Goal: Transaction & Acquisition: Purchase product/service

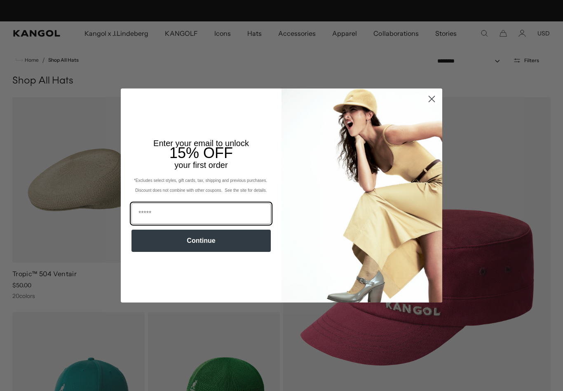
scroll to position [0, 170]
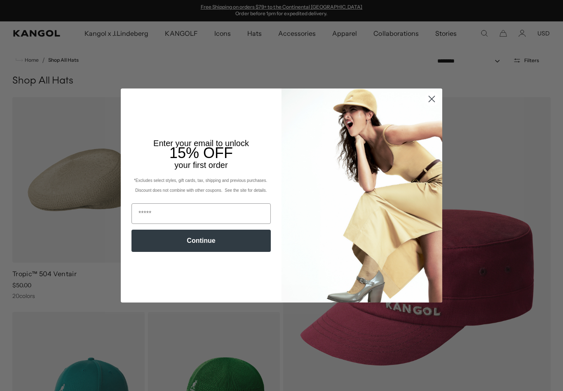
click at [433, 100] on icon "Close dialog" at bounding box center [432, 99] width 6 height 6
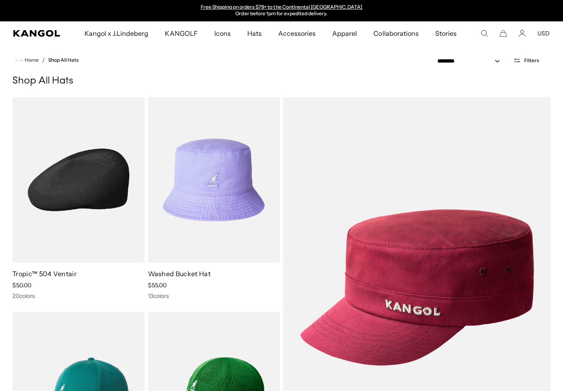
click at [71, 190] on img at bounding box center [78, 180] width 132 height 166
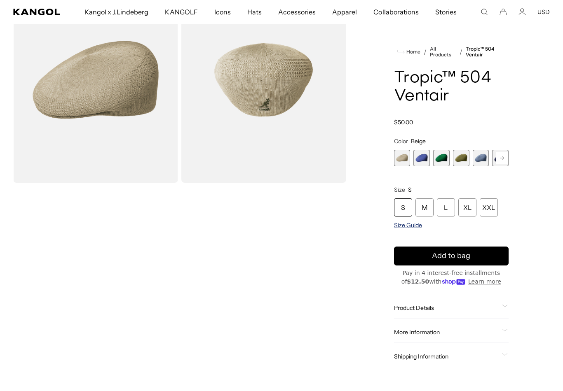
click at [410, 229] on span "Size Guide" at bounding box center [408, 225] width 28 height 7
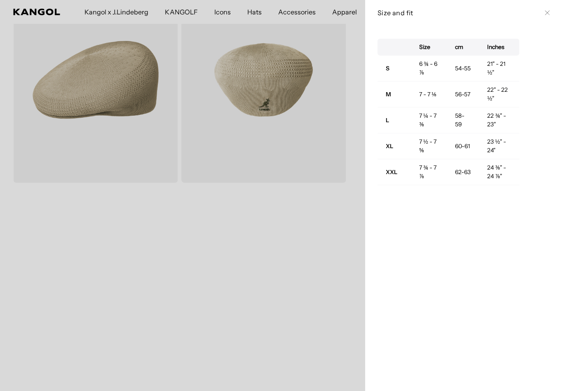
click at [547, 14] on icon at bounding box center [547, 12] width 5 height 5
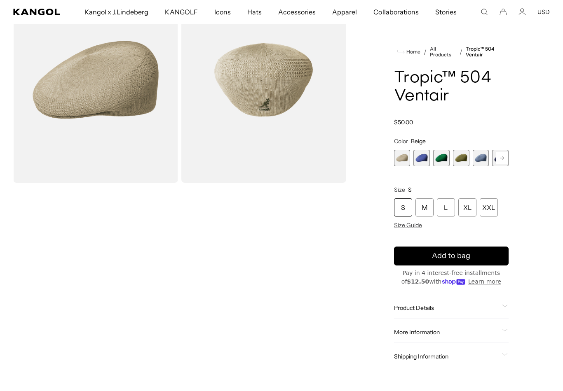
scroll to position [0, 170]
click at [470, 211] on div "XL" at bounding box center [467, 208] width 18 height 18
click at [424, 163] on span "2 of 22" at bounding box center [421, 158] width 16 height 16
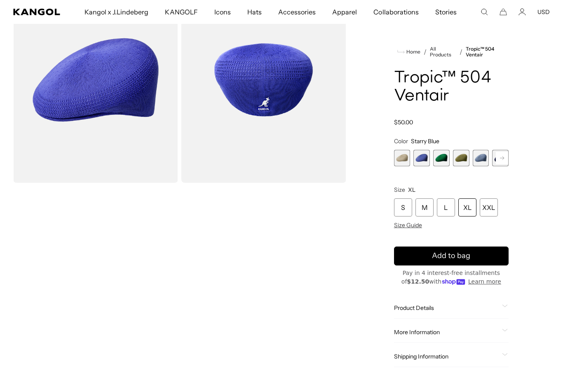
click at [445, 162] on span "3 of 22" at bounding box center [441, 158] width 16 height 16
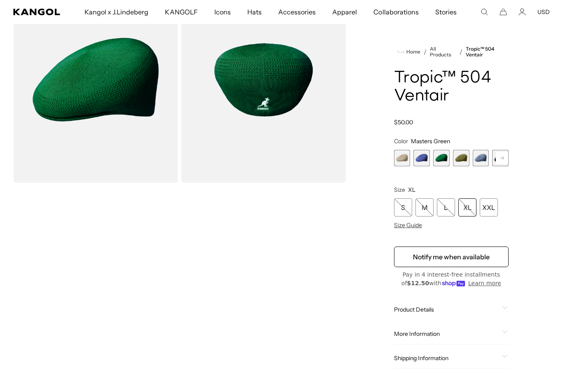
click at [464, 161] on span "4 of 22" at bounding box center [461, 158] width 16 height 16
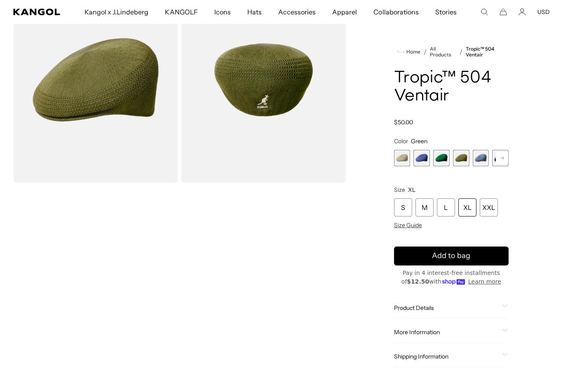
scroll to position [0, 170]
click at [445, 161] on span "3 of 22" at bounding box center [441, 158] width 16 height 16
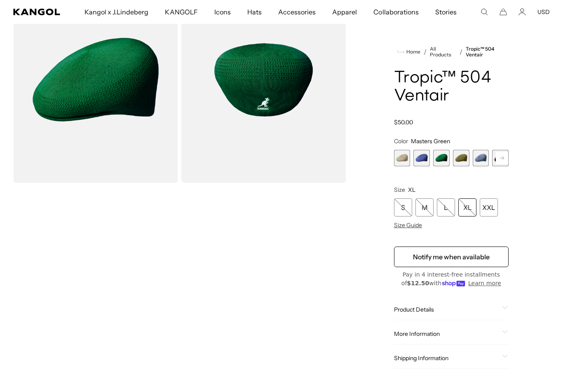
click at [483, 166] on span "5 of 22" at bounding box center [481, 158] width 16 height 16
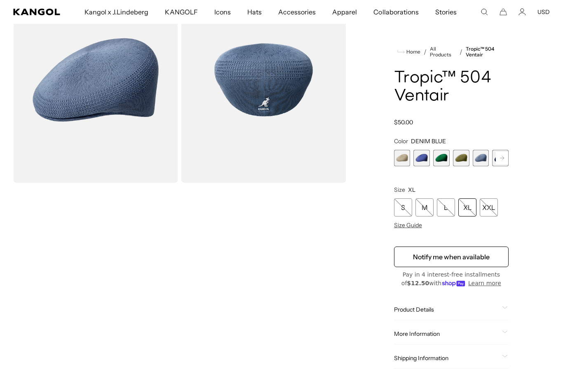
scroll to position [0, 170]
click at [463, 161] on span "4 of 22" at bounding box center [461, 158] width 16 height 16
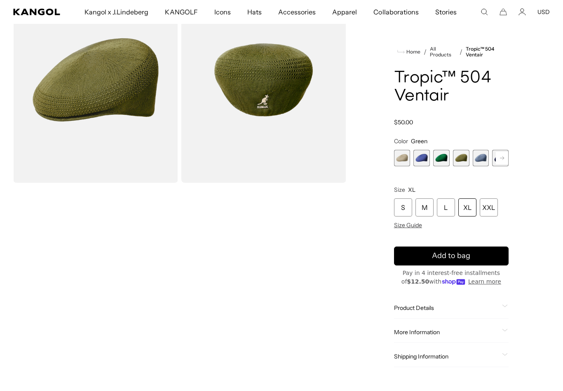
click at [506, 160] on rect at bounding box center [502, 158] width 12 height 12
click at [506, 158] on rect at bounding box center [502, 158] width 12 height 12
click at [505, 158] on rect at bounding box center [502, 158] width 12 height 12
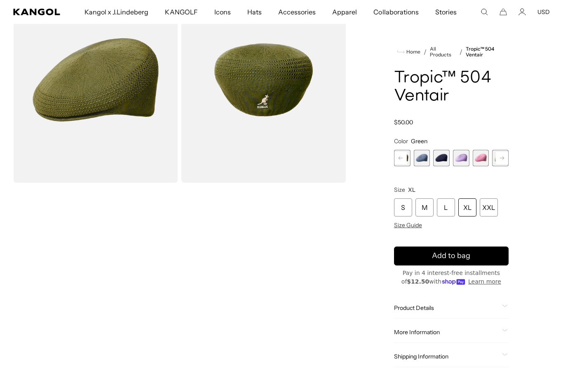
click at [445, 159] on span "6 of 22" at bounding box center [441, 158] width 16 height 16
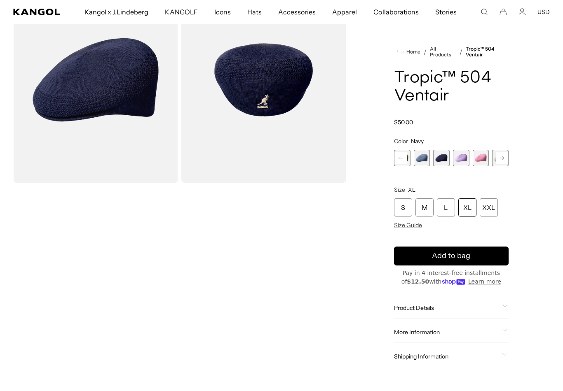
scroll to position [0, 170]
click at [463, 161] on span "7 of 22" at bounding box center [461, 158] width 16 height 16
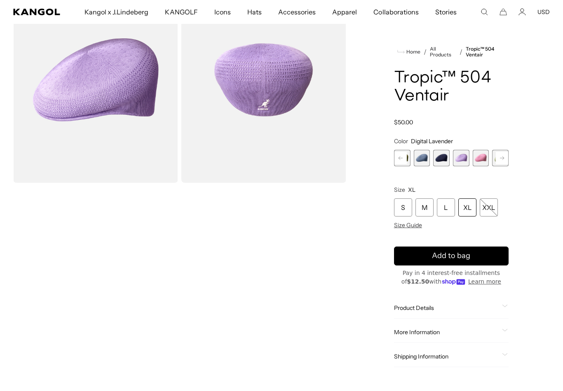
click at [503, 160] on rect at bounding box center [502, 158] width 12 height 12
click at [504, 162] on rect at bounding box center [502, 158] width 12 height 12
click at [503, 160] on rect at bounding box center [502, 158] width 12 height 12
click at [502, 160] on icon at bounding box center [502, 158] width 4 height 3
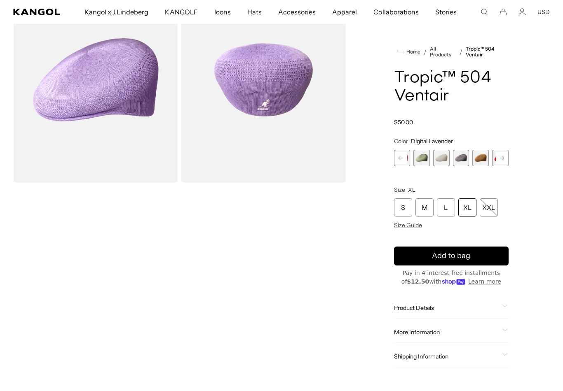
click at [423, 161] on span "9 of 22" at bounding box center [421, 158] width 16 height 16
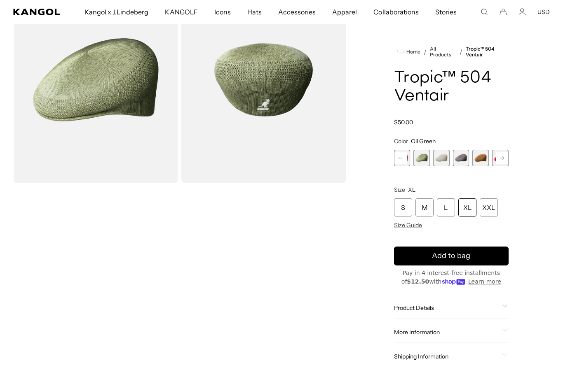
scroll to position [0, 170]
click at [462, 162] on span "11 of 22" at bounding box center [461, 158] width 16 height 16
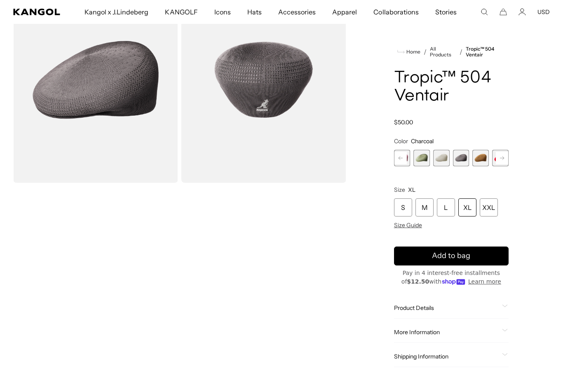
scroll to position [0, 170]
click at [501, 161] on rect at bounding box center [502, 158] width 12 height 12
click at [505, 157] on rect at bounding box center [502, 158] width 12 height 12
click at [500, 160] on rect at bounding box center [502, 158] width 12 height 12
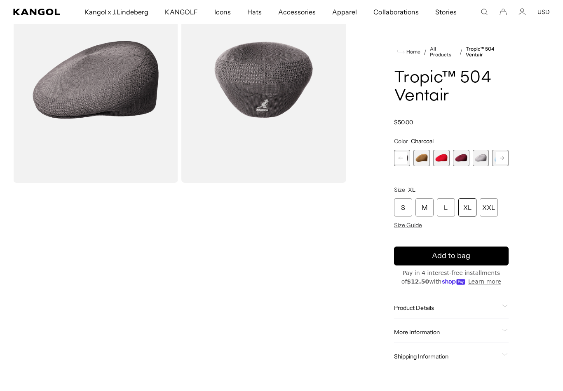
click at [442, 161] on span "13 of 22" at bounding box center [441, 158] width 16 height 16
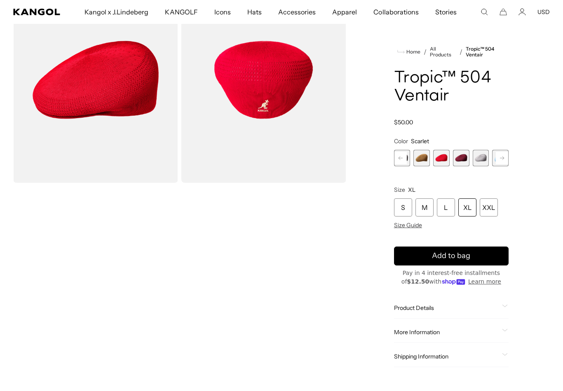
scroll to position [0, 170]
click at [464, 164] on span "14 of 22" at bounding box center [461, 158] width 16 height 16
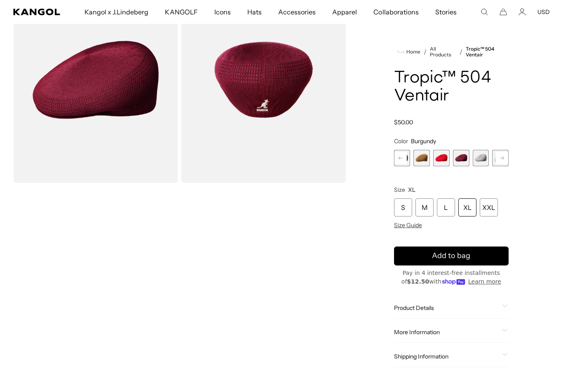
click at [482, 163] on span "15 of 22" at bounding box center [481, 158] width 16 height 16
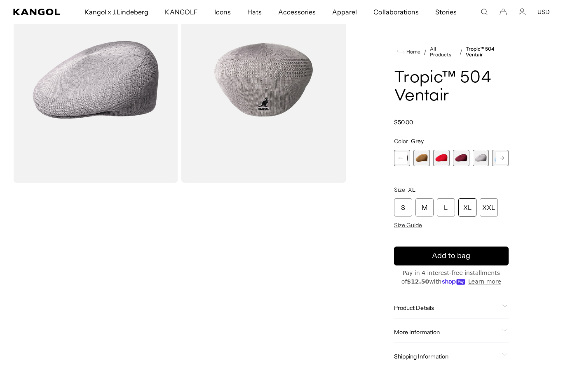
scroll to position [0, 170]
click at [500, 163] on rect at bounding box center [502, 158] width 12 height 12
click at [500, 162] on rect at bounding box center [502, 158] width 12 height 12
click at [503, 160] on rect at bounding box center [502, 158] width 12 height 12
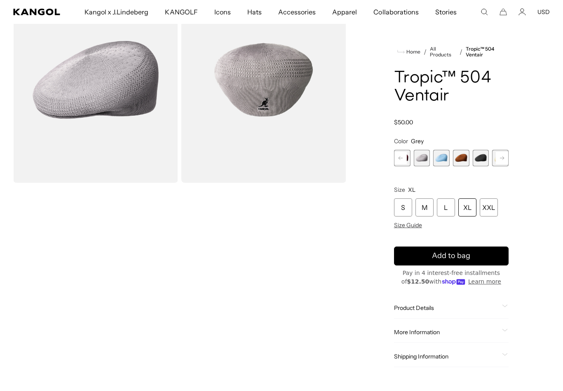
click at [503, 160] on rect at bounding box center [502, 158] width 12 height 12
click at [445, 161] on span "17 of 22" at bounding box center [441, 158] width 16 height 16
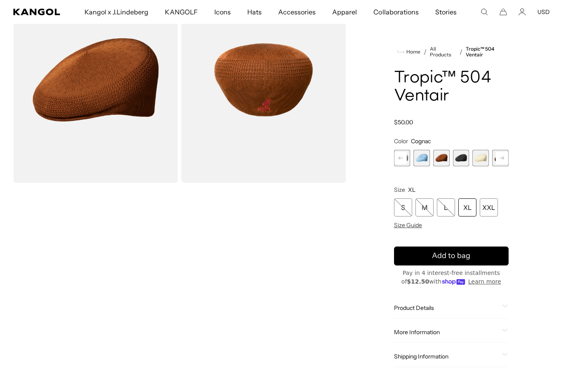
click at [501, 162] on rect at bounding box center [502, 158] width 12 height 12
click at [501, 159] on rect at bounding box center [502, 158] width 12 height 12
click at [461, 161] on span "20 of 22" at bounding box center [461, 158] width 16 height 16
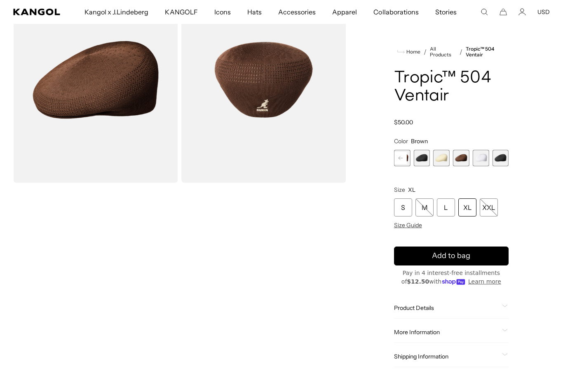
scroll to position [0, 170]
click at [506, 159] on span "22 of 22" at bounding box center [500, 158] width 16 height 16
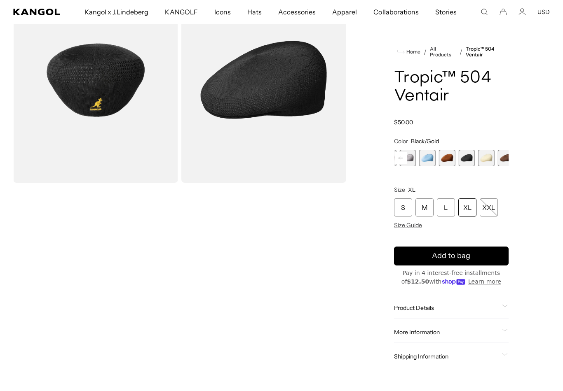
scroll to position [0, 170]
click at [464, 159] on span "17 of 22" at bounding box center [461, 158] width 16 height 16
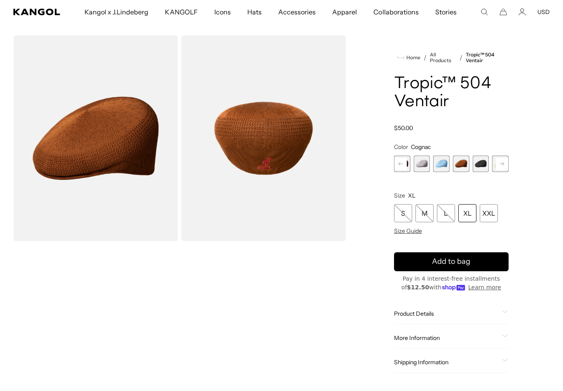
scroll to position [24, 0]
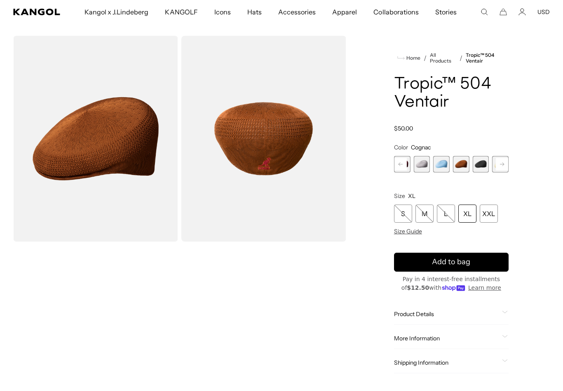
click at [87, 160] on img "Gallery Viewer" at bounding box center [95, 139] width 165 height 206
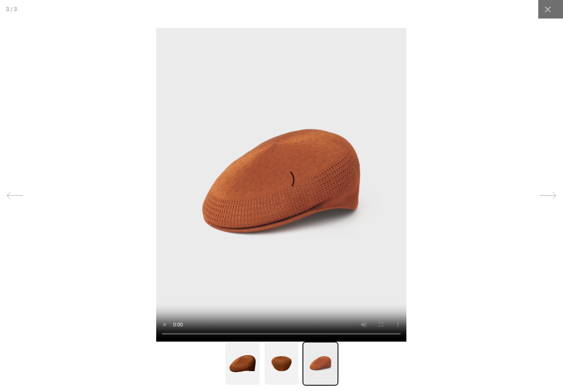
scroll to position [0, 0]
click at [548, 14] on div at bounding box center [547, 9] width 19 height 19
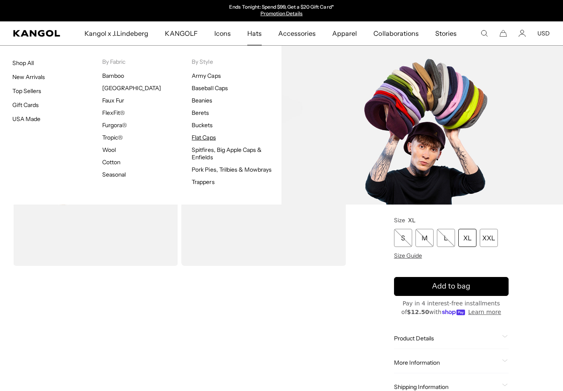
click at [209, 135] on link "Flat Caps" at bounding box center [204, 137] width 24 height 7
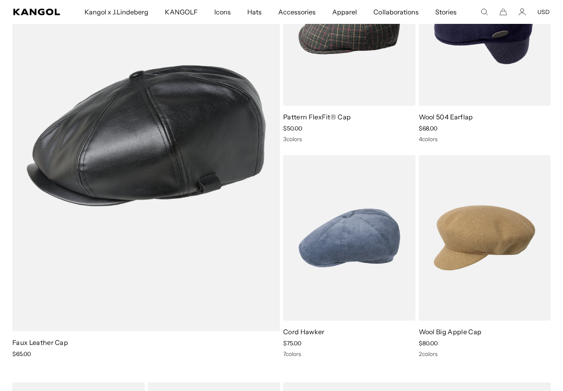
scroll to position [0, 170]
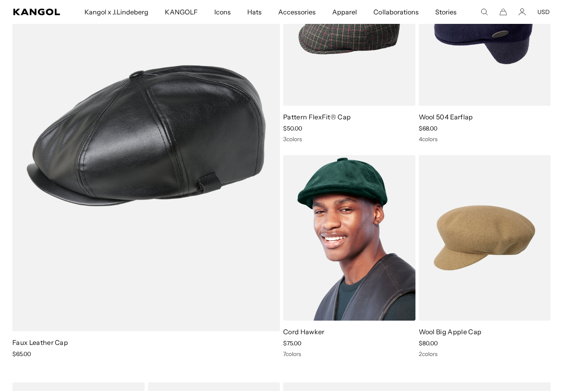
click at [370, 248] on img at bounding box center [349, 238] width 132 height 166
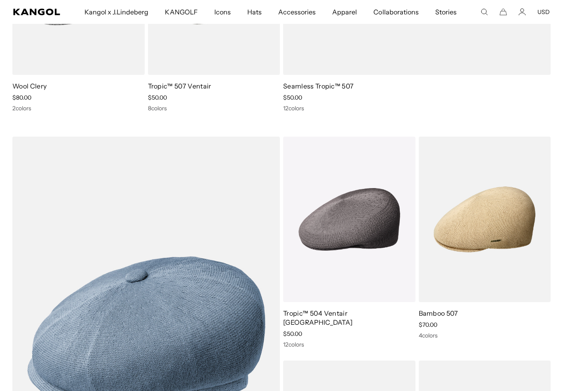
scroll to position [0, 0]
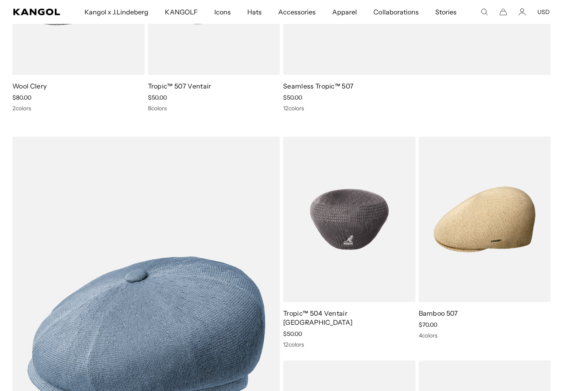
click at [361, 246] on img at bounding box center [349, 220] width 132 height 166
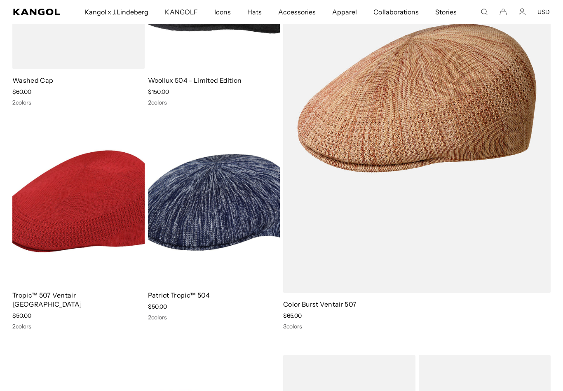
scroll to position [0, 170]
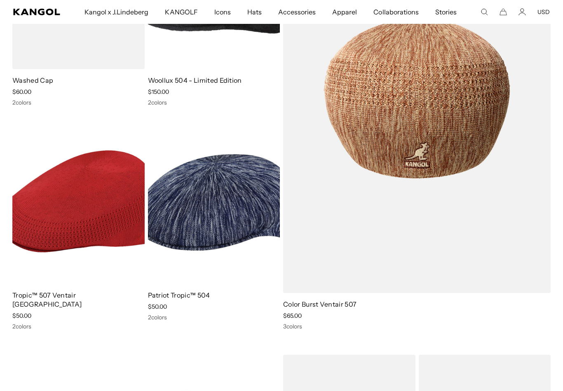
click at [481, 190] on img at bounding box center [416, 98] width 267 height 390
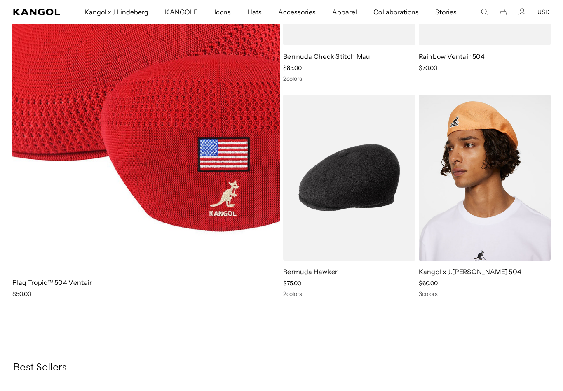
scroll to position [0, 0]
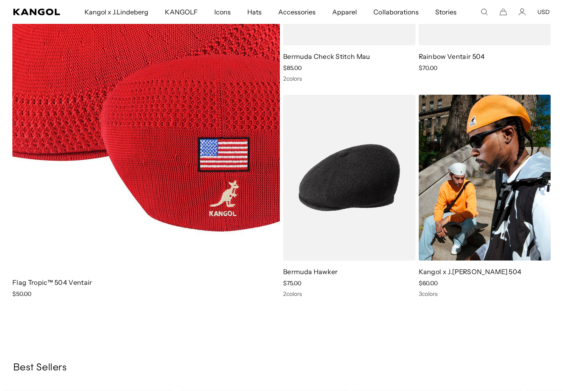
click at [520, 190] on img at bounding box center [485, 178] width 132 height 166
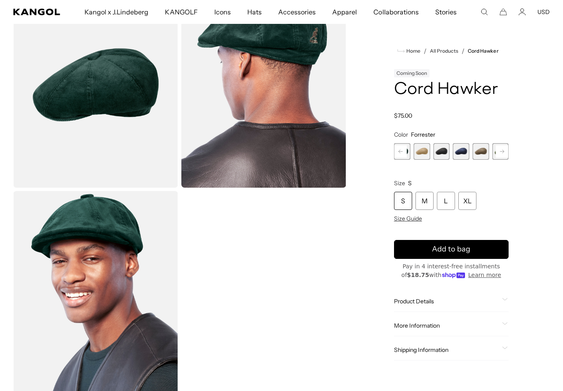
click at [423, 157] on span "4 of 9" at bounding box center [421, 151] width 16 height 16
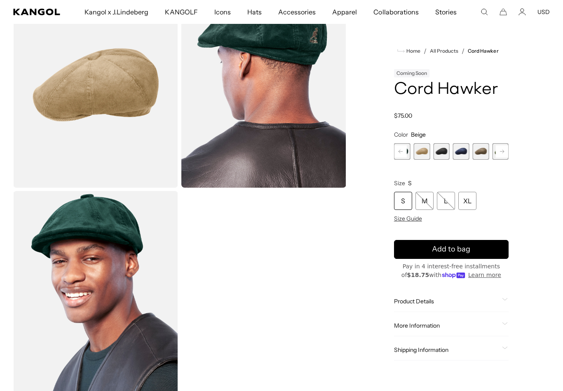
scroll to position [0, 170]
click at [444, 155] on span "5 of 9" at bounding box center [441, 151] width 16 height 16
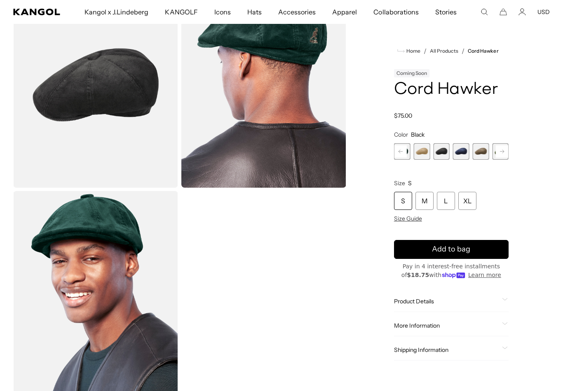
click at [468, 153] on span "6 of 9" at bounding box center [461, 151] width 16 height 16
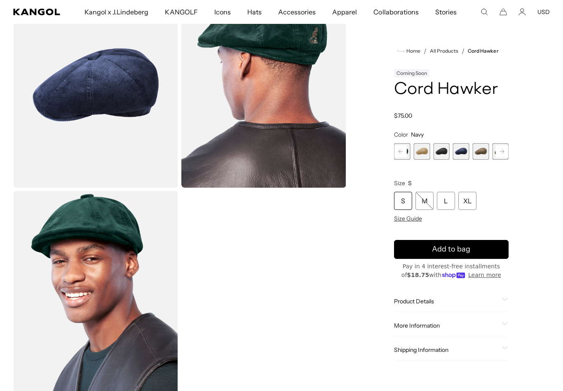
scroll to position [0, 170]
click at [483, 155] on span "7 of 9" at bounding box center [481, 151] width 16 height 16
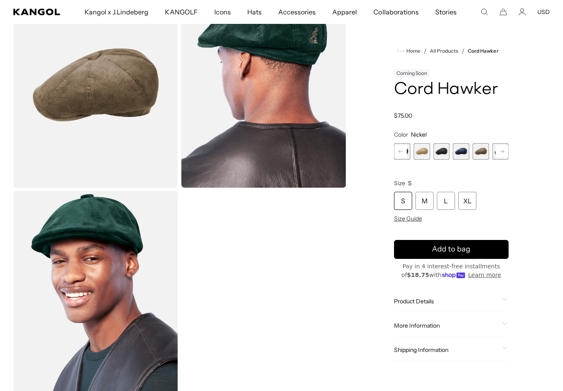
click at [507, 151] on rect at bounding box center [502, 151] width 12 height 12
click at [506, 154] on span "9 of 9" at bounding box center [500, 151] width 16 height 16
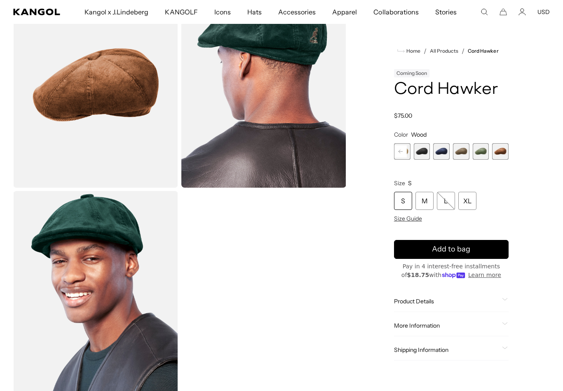
click at [504, 155] on span "9 of 9" at bounding box center [500, 151] width 16 height 16
click at [483, 153] on span "8 of 9" at bounding box center [481, 151] width 16 height 16
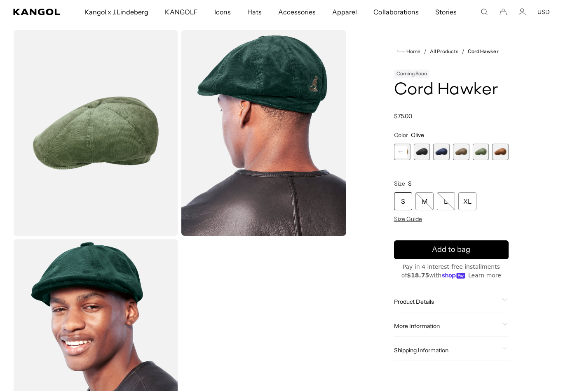
scroll to position [16, 0]
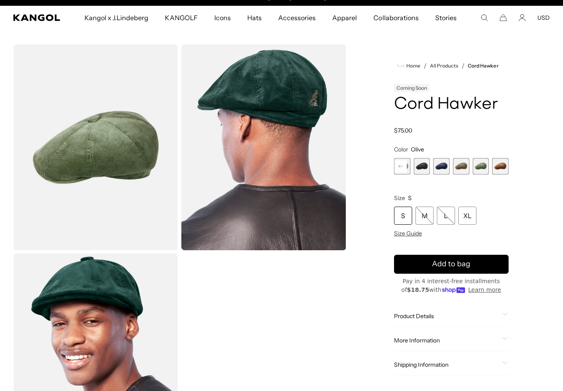
click at [122, 162] on img "Gallery Viewer" at bounding box center [95, 148] width 165 height 206
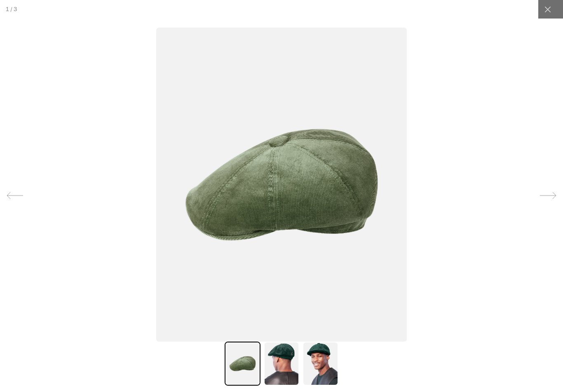
scroll to position [0, 170]
click at [326, 366] on img at bounding box center [319, 364] width 35 height 44
click at [549, 12] on icon at bounding box center [547, 9] width 8 height 8
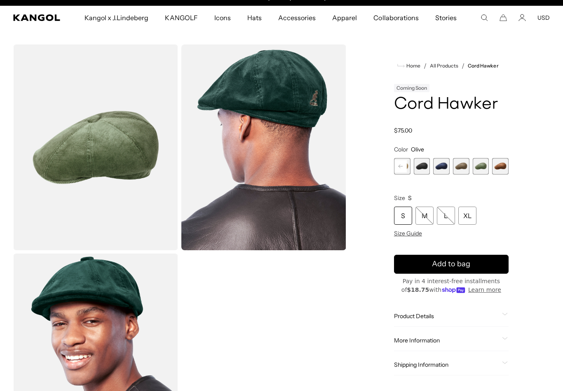
click at [466, 173] on span "7 of 9" at bounding box center [461, 166] width 16 height 16
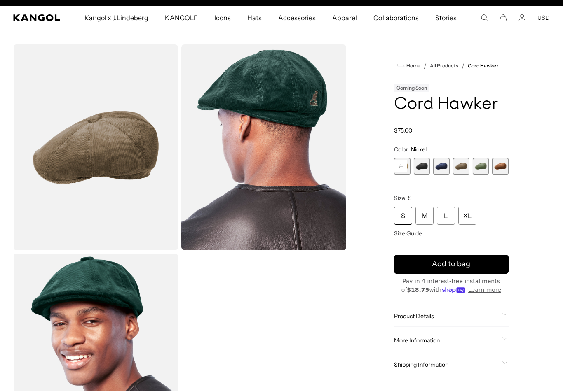
click at [91, 148] on img "Gallery Viewer" at bounding box center [95, 148] width 165 height 206
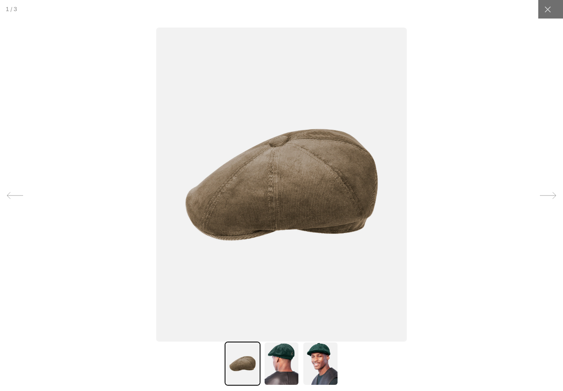
scroll to position [0, 170]
click at [283, 379] on img at bounding box center [281, 364] width 35 height 44
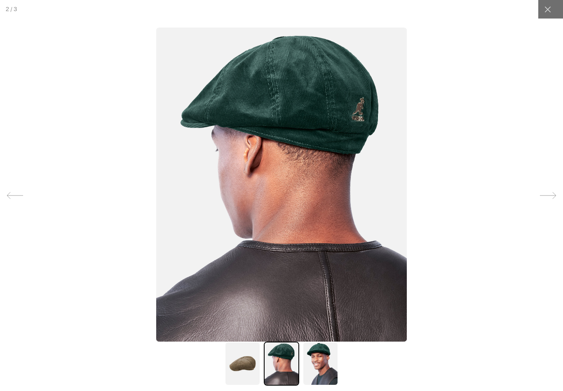
scroll to position [0, 0]
click at [331, 370] on img at bounding box center [319, 364] width 35 height 44
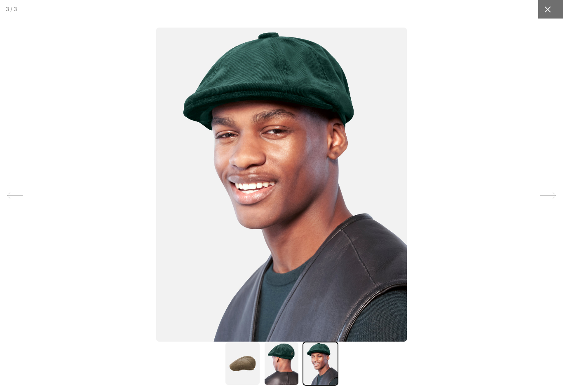
click at [550, 16] on div at bounding box center [547, 9] width 19 height 19
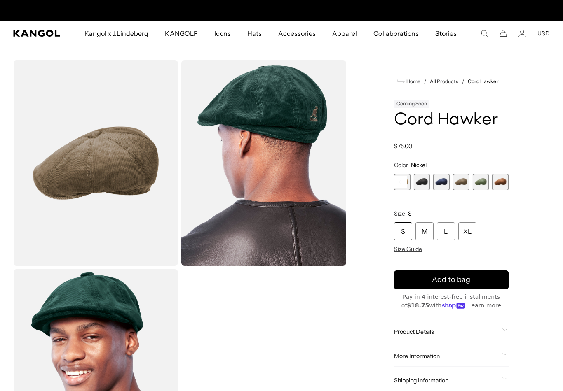
scroll to position [0, 170]
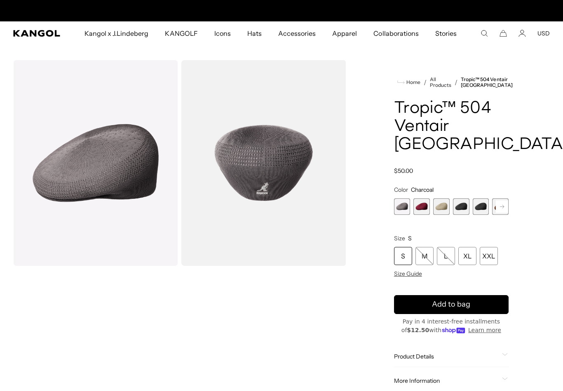
scroll to position [0, 170]
click at [427, 199] on span "2 of 16" at bounding box center [421, 207] width 16 height 16
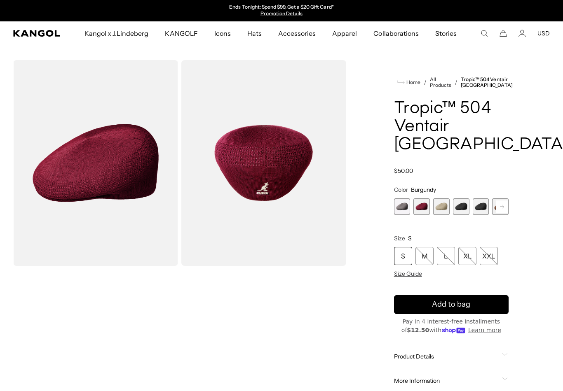
click at [502, 201] on rect at bounding box center [502, 207] width 12 height 12
click at [507, 201] on rect at bounding box center [502, 207] width 12 height 12
click at [506, 201] on rect at bounding box center [502, 207] width 12 height 12
click at [502, 201] on rect at bounding box center [502, 207] width 12 height 12
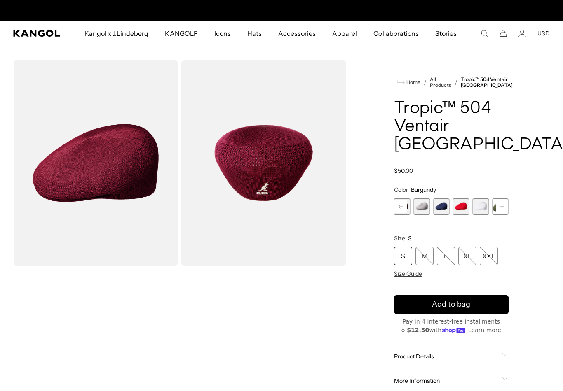
scroll to position [0, 170]
click at [462, 199] on span "9 of 16" at bounding box center [461, 207] width 16 height 16
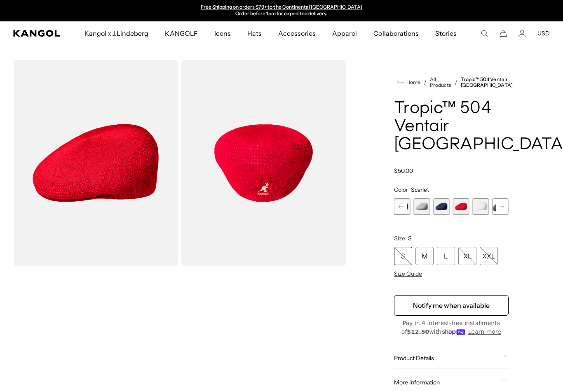
click at [505, 201] on rect at bounding box center [502, 207] width 12 height 12
click at [504, 201] on rect at bounding box center [502, 207] width 12 height 12
click at [505, 201] on rect at bounding box center [502, 207] width 12 height 12
click at [481, 199] on span "13 of 16" at bounding box center [481, 207] width 16 height 16
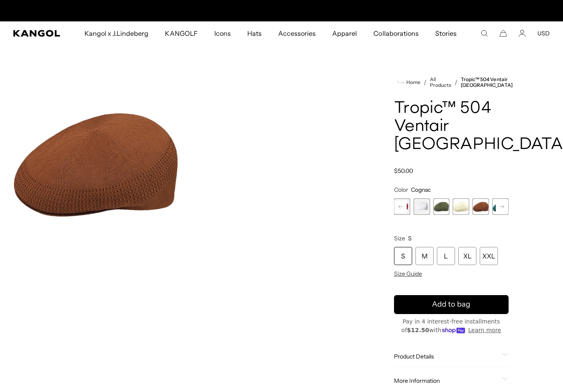
scroll to position [0, 170]
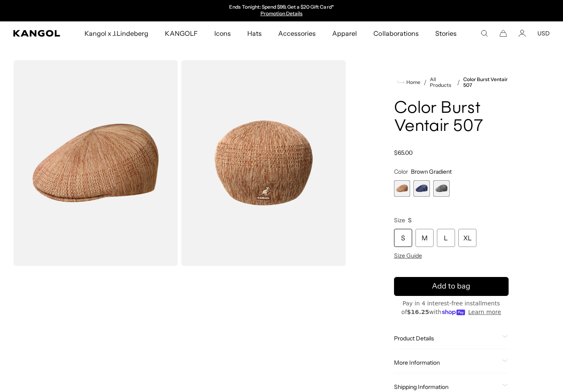
click at [443, 192] on span "3 of 3" at bounding box center [441, 188] width 16 height 16
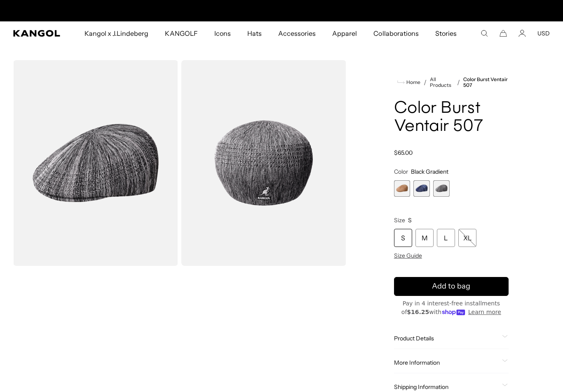
scroll to position [0, 170]
click at [424, 191] on span "2 of 3" at bounding box center [421, 188] width 16 height 16
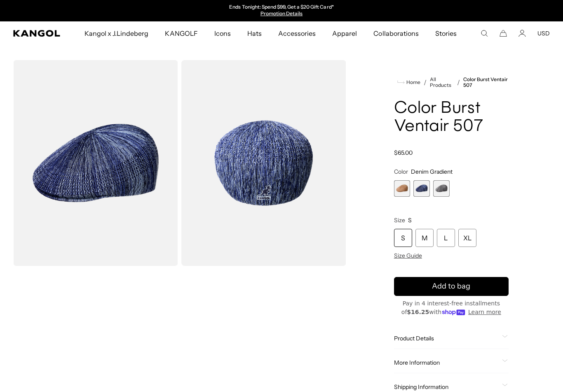
click at [405, 190] on span "1 of 3" at bounding box center [402, 188] width 16 height 16
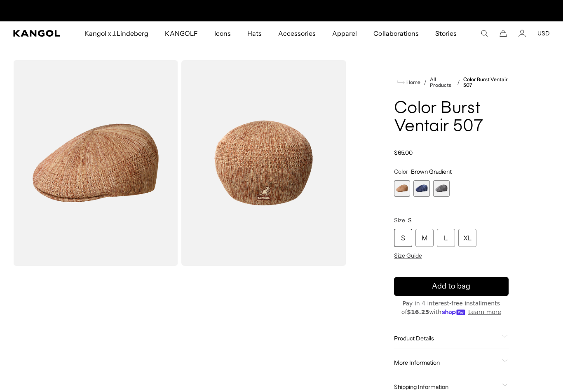
scroll to position [0, 170]
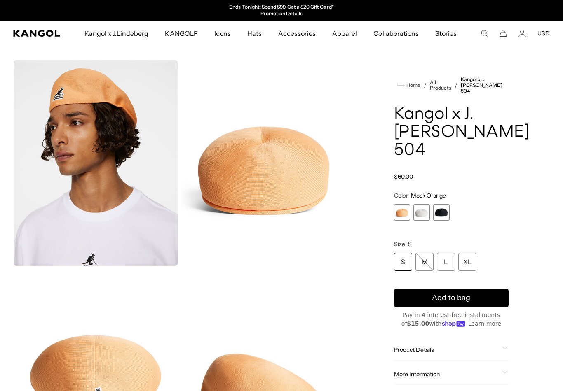
click at [425, 212] on span "2 of 3" at bounding box center [421, 212] width 16 height 16
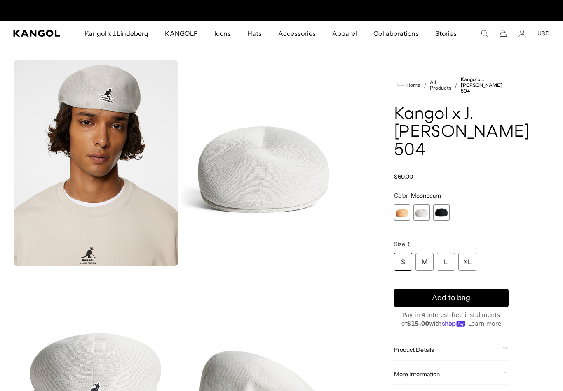
scroll to position [0, 170]
click at [448, 209] on span "3 of 3" at bounding box center [441, 212] width 16 height 16
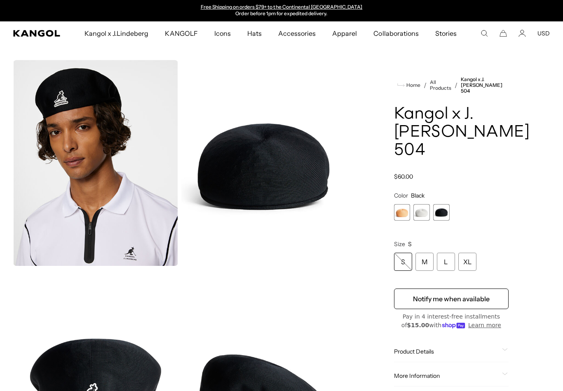
click at [406, 210] on span "1 of 3" at bounding box center [402, 212] width 16 height 16
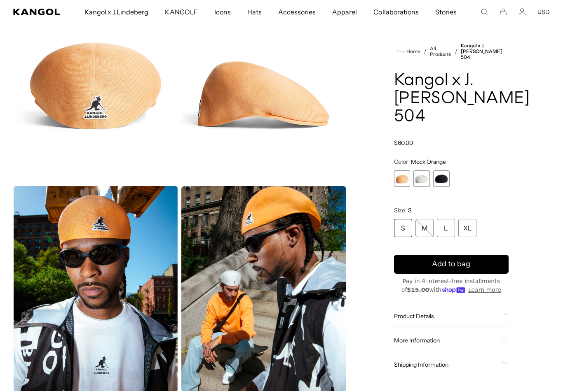
scroll to position [0, 170]
click at [436, 317] on span "Product Details" at bounding box center [446, 316] width 105 height 7
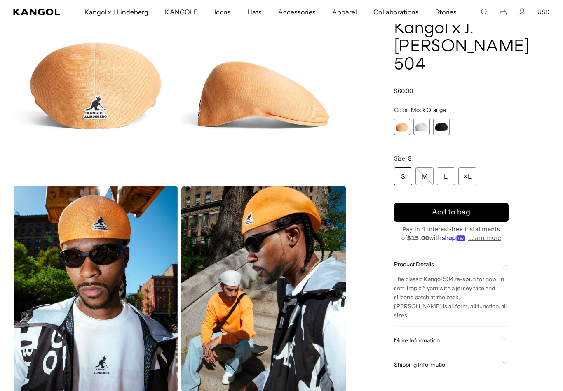
click at [436, 342] on span "More Information" at bounding box center [446, 340] width 105 height 7
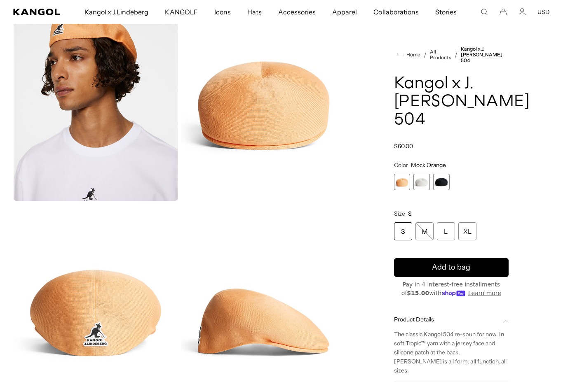
scroll to position [64, 0]
